Goal: Task Accomplishment & Management: Manage account settings

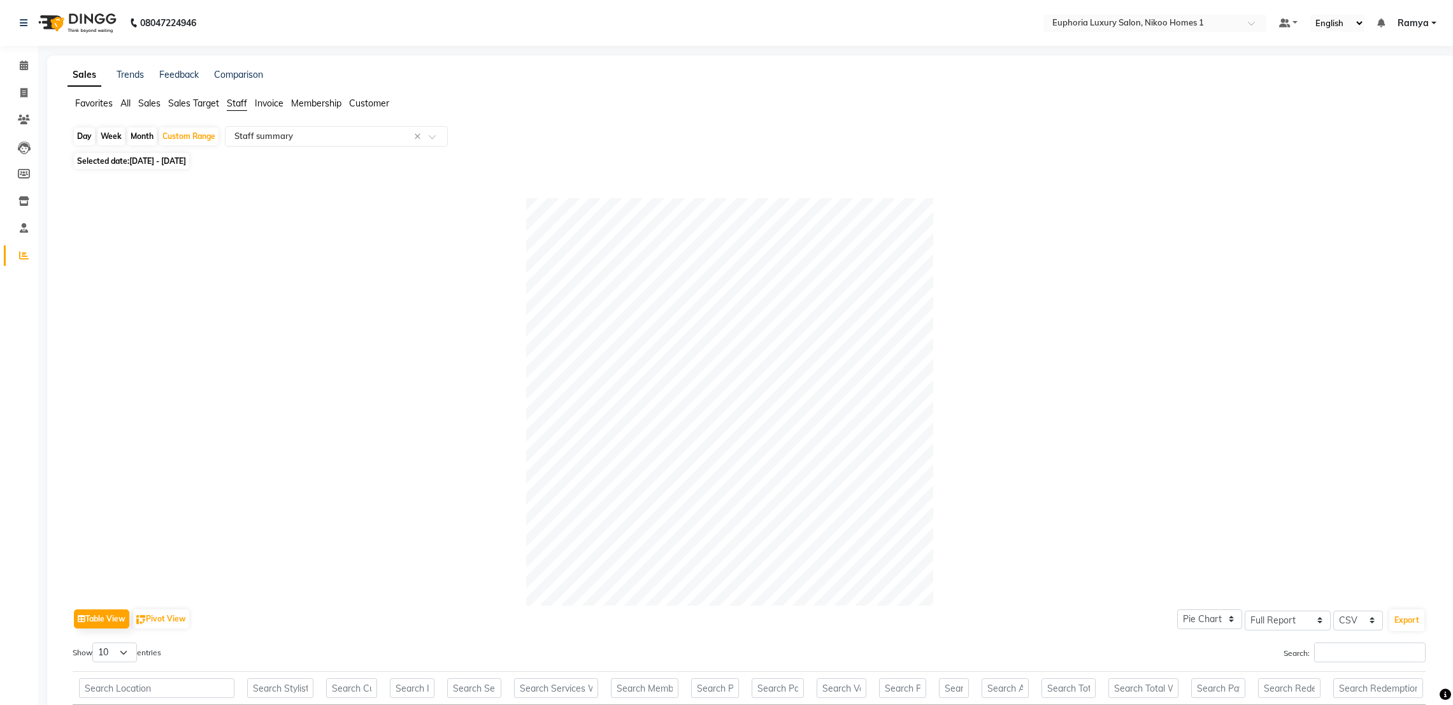
select select "full_report"
select select "csv"
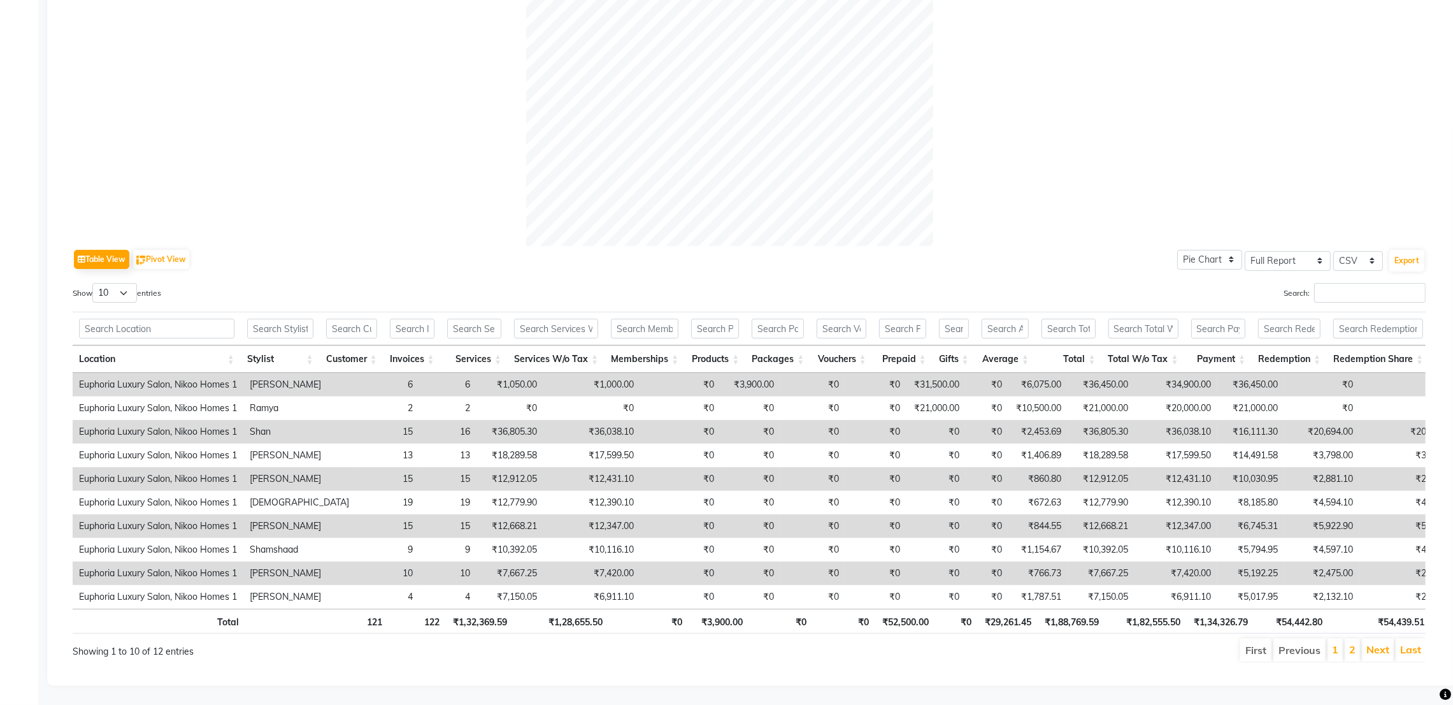
scroll to position [390, 0]
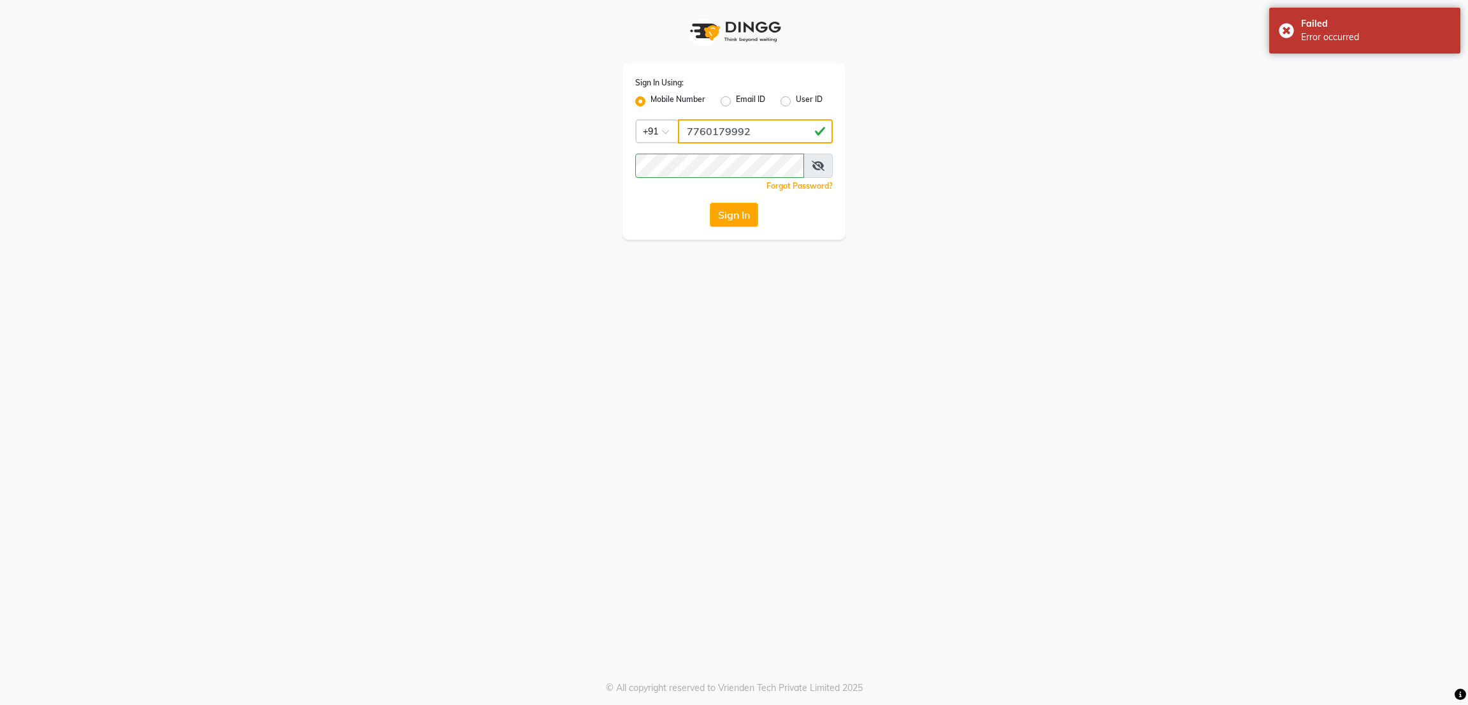
click at [748, 129] on input "7760179992" at bounding box center [755, 131] width 155 height 24
type input "8073170422"
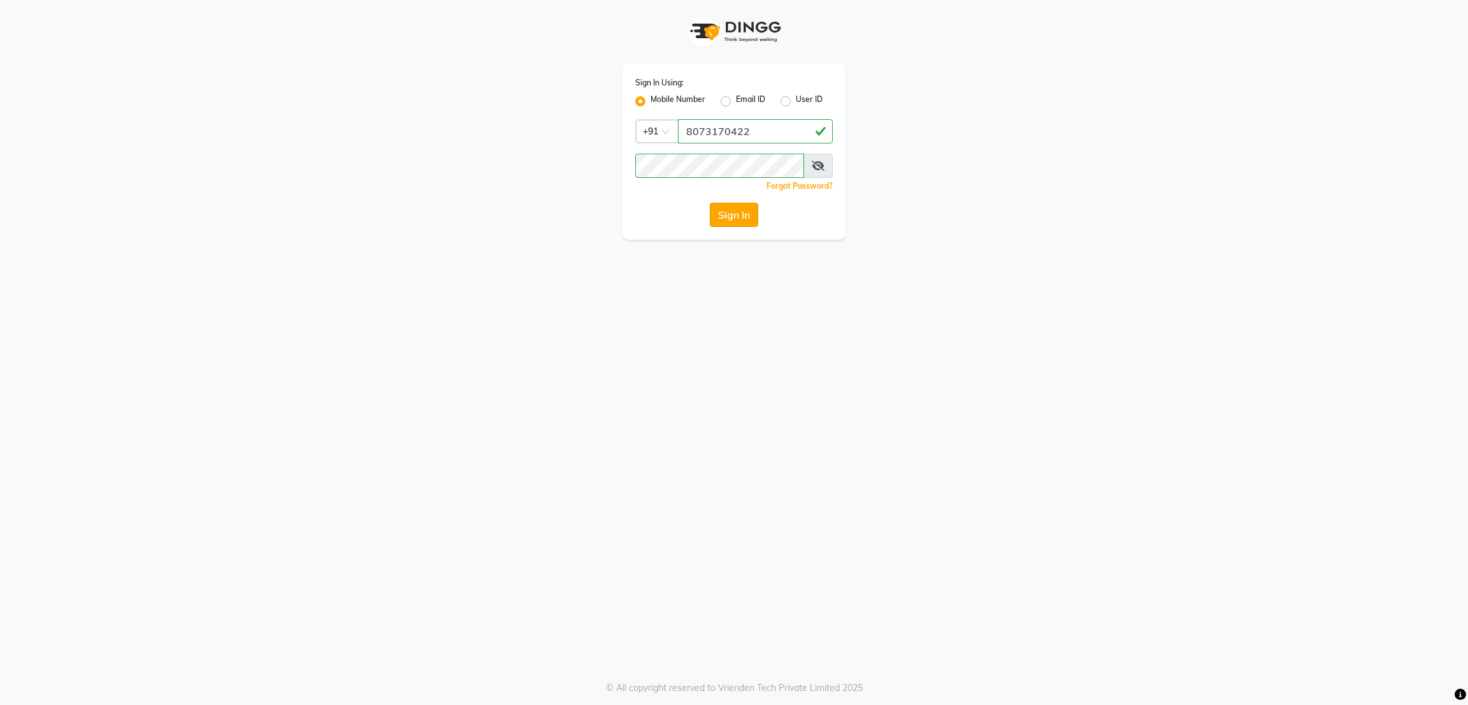
click at [739, 217] on button "Sign In" at bounding box center [734, 215] width 48 height 24
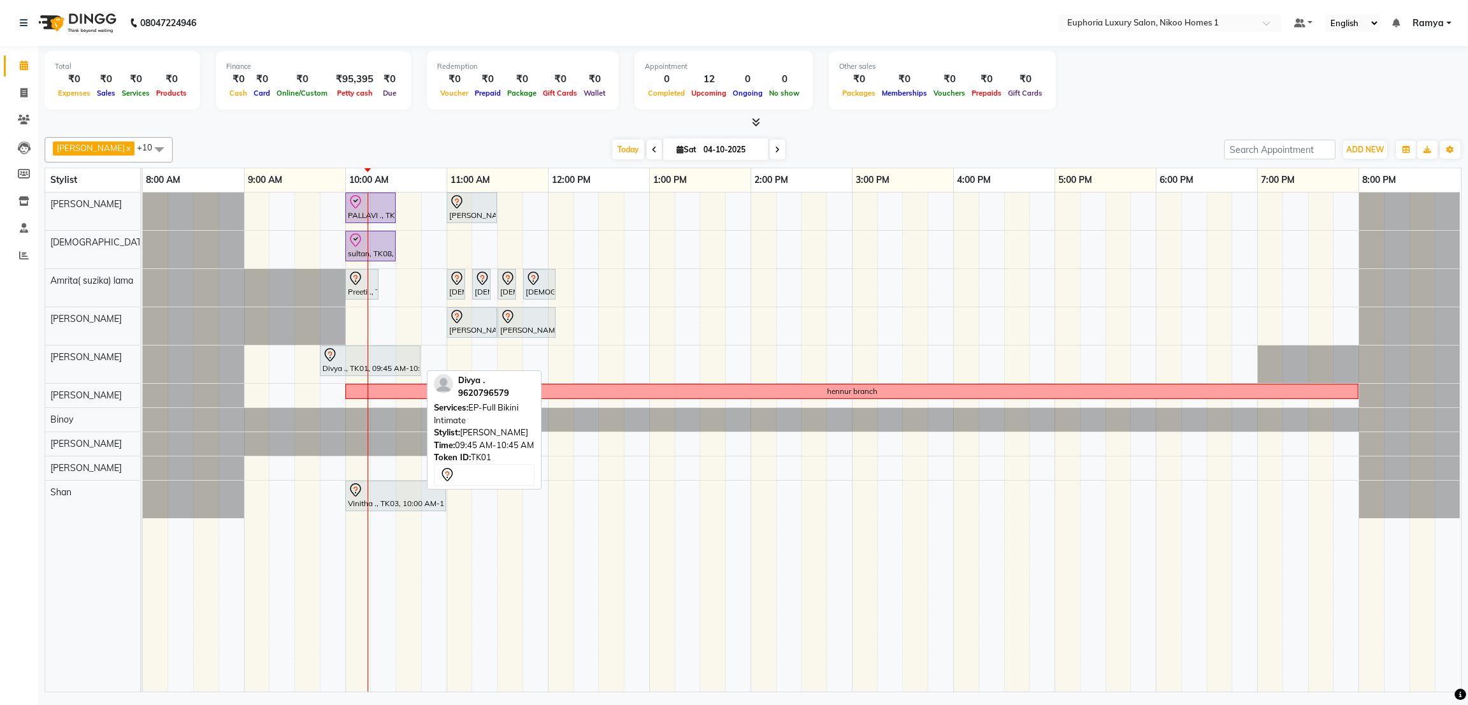
click at [408, 360] on div at bounding box center [370, 354] width 96 height 15
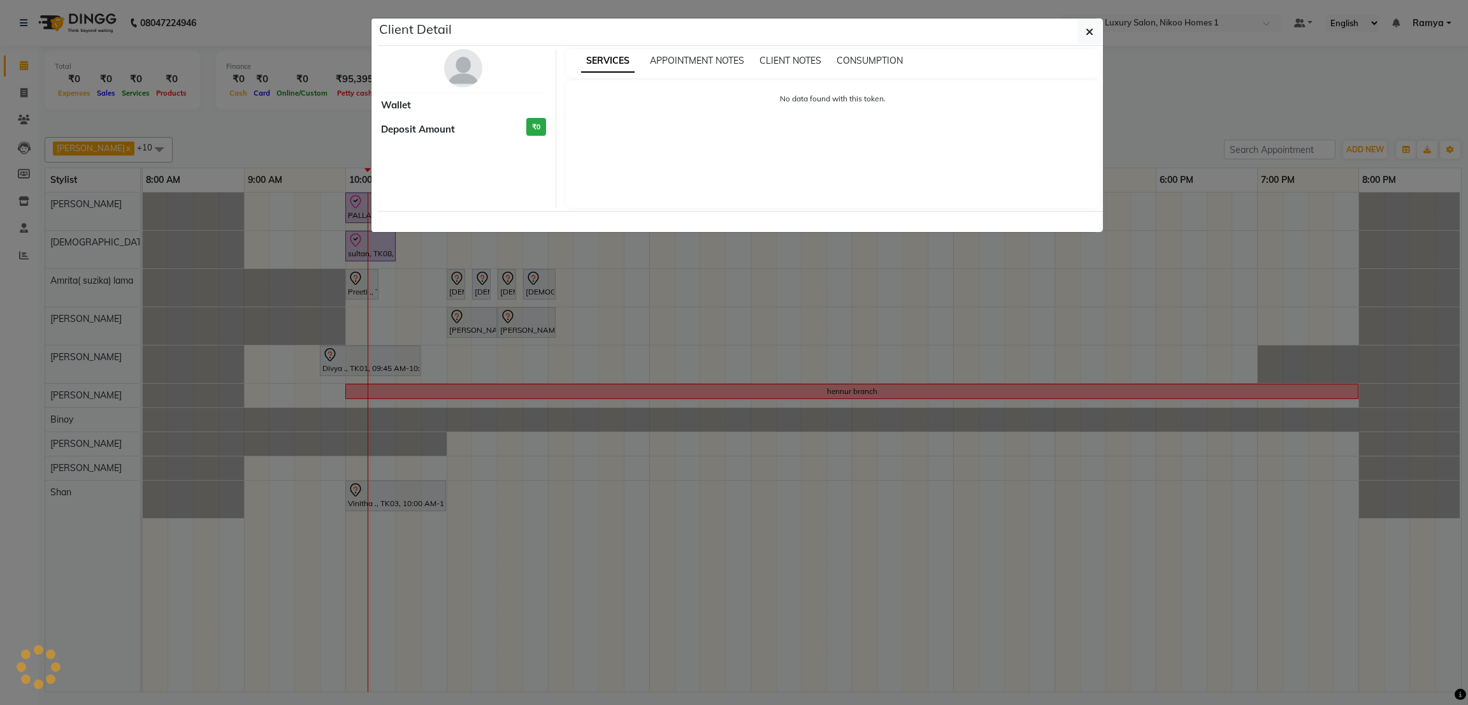
select select "7"
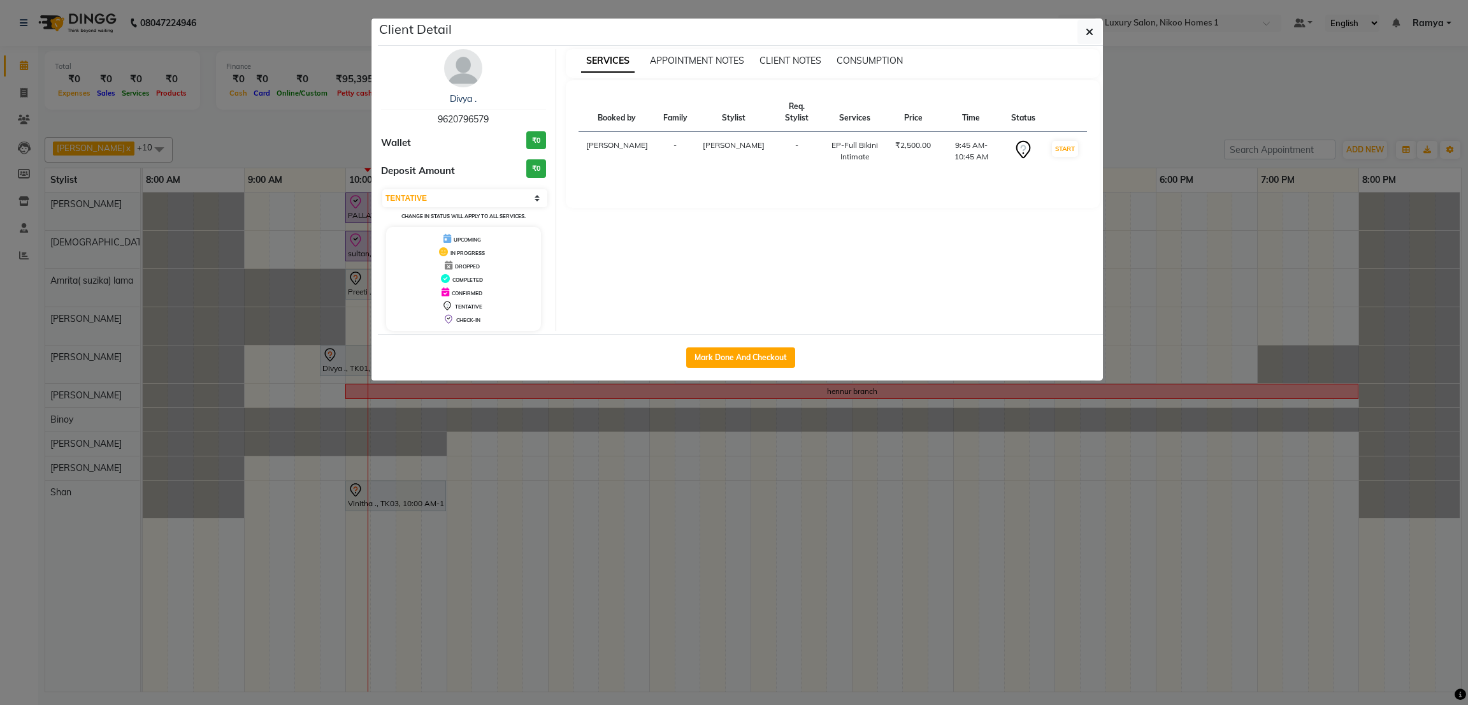
click at [461, 64] on img at bounding box center [463, 68] width 38 height 38
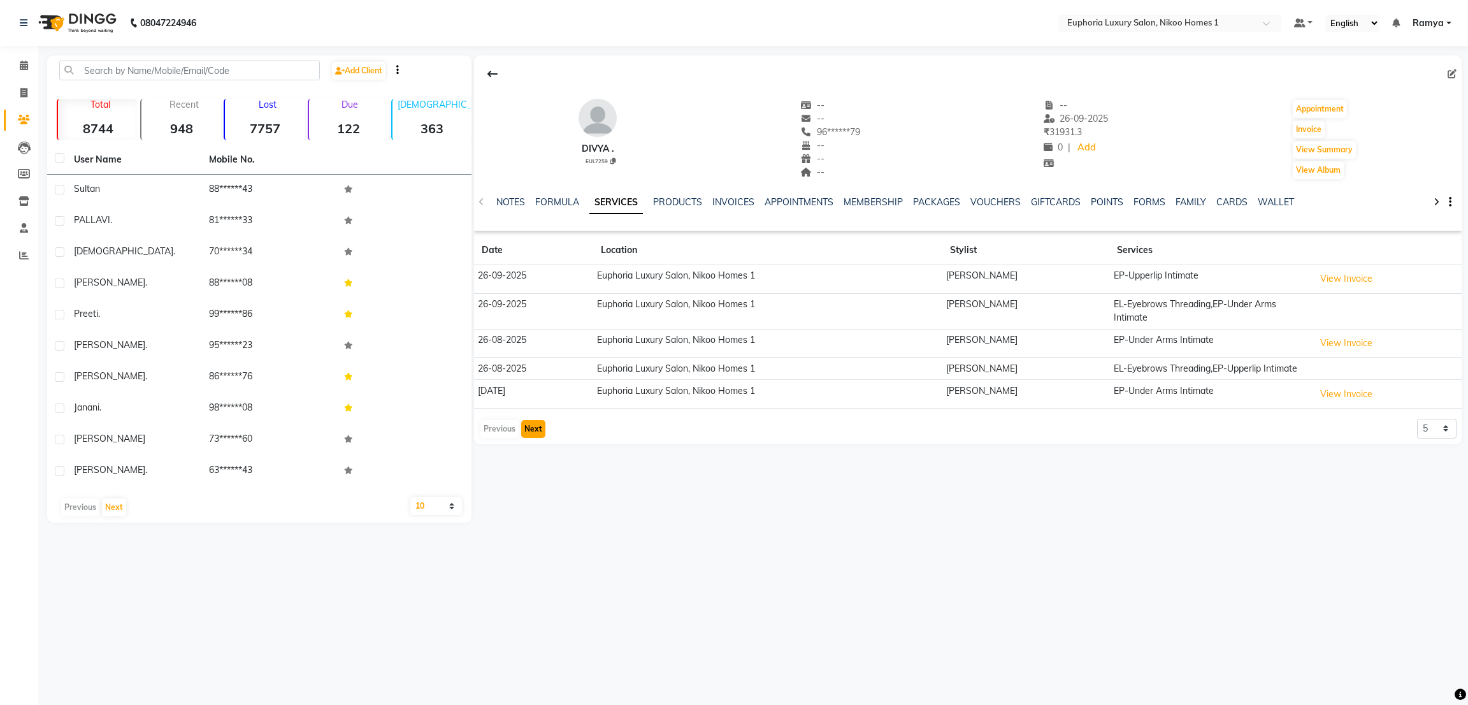
click at [532, 424] on button "Next" at bounding box center [533, 429] width 24 height 18
